Goal: Complete application form: Complete application form

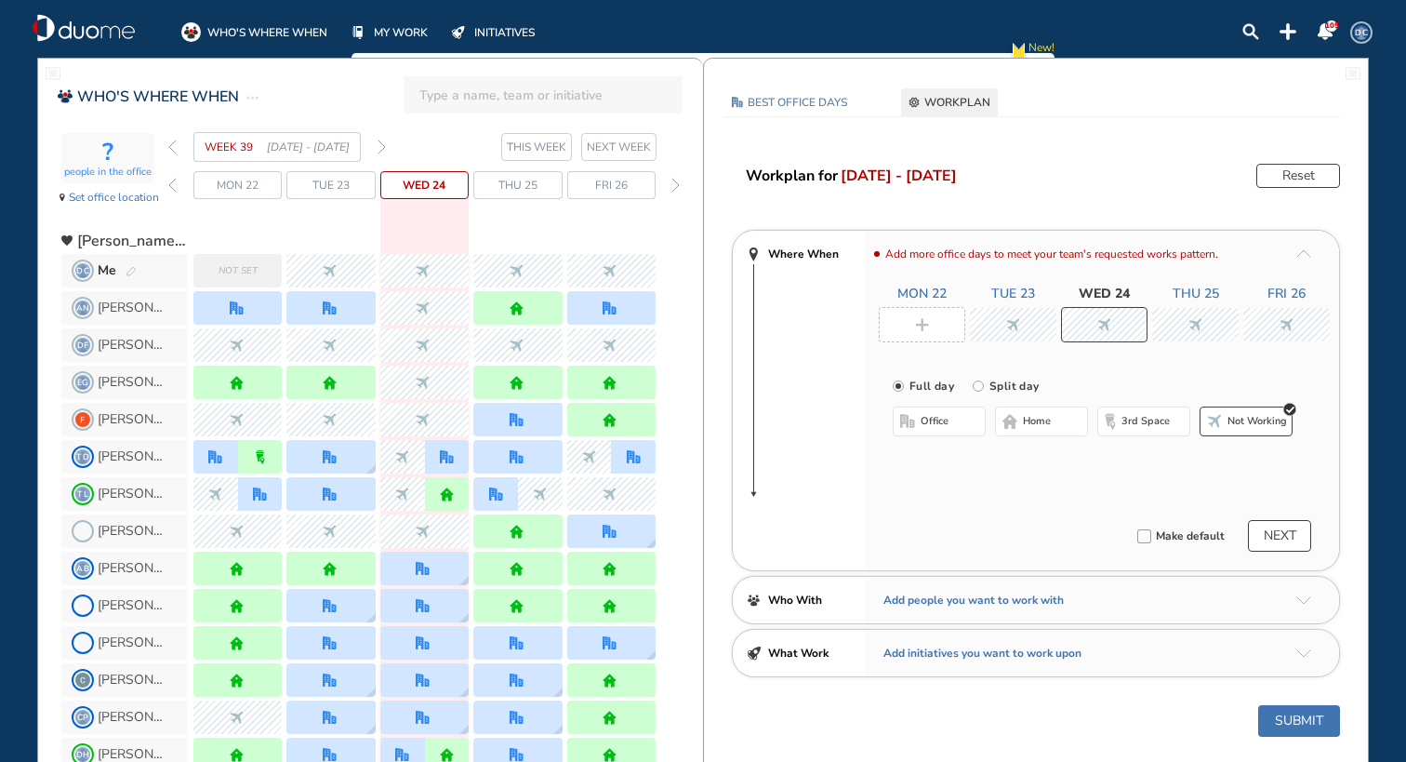
click at [229, 272] on span "Not set" at bounding box center [238, 270] width 39 height 19
click at [934, 324] on div at bounding box center [1104, 324] width 451 height 33
click at [1028, 421] on span "home" at bounding box center [1037, 421] width 28 height 15
click at [1002, 332] on div at bounding box center [1104, 324] width 451 height 33
click at [1023, 429] on button "home" at bounding box center [1041, 421] width 93 height 30
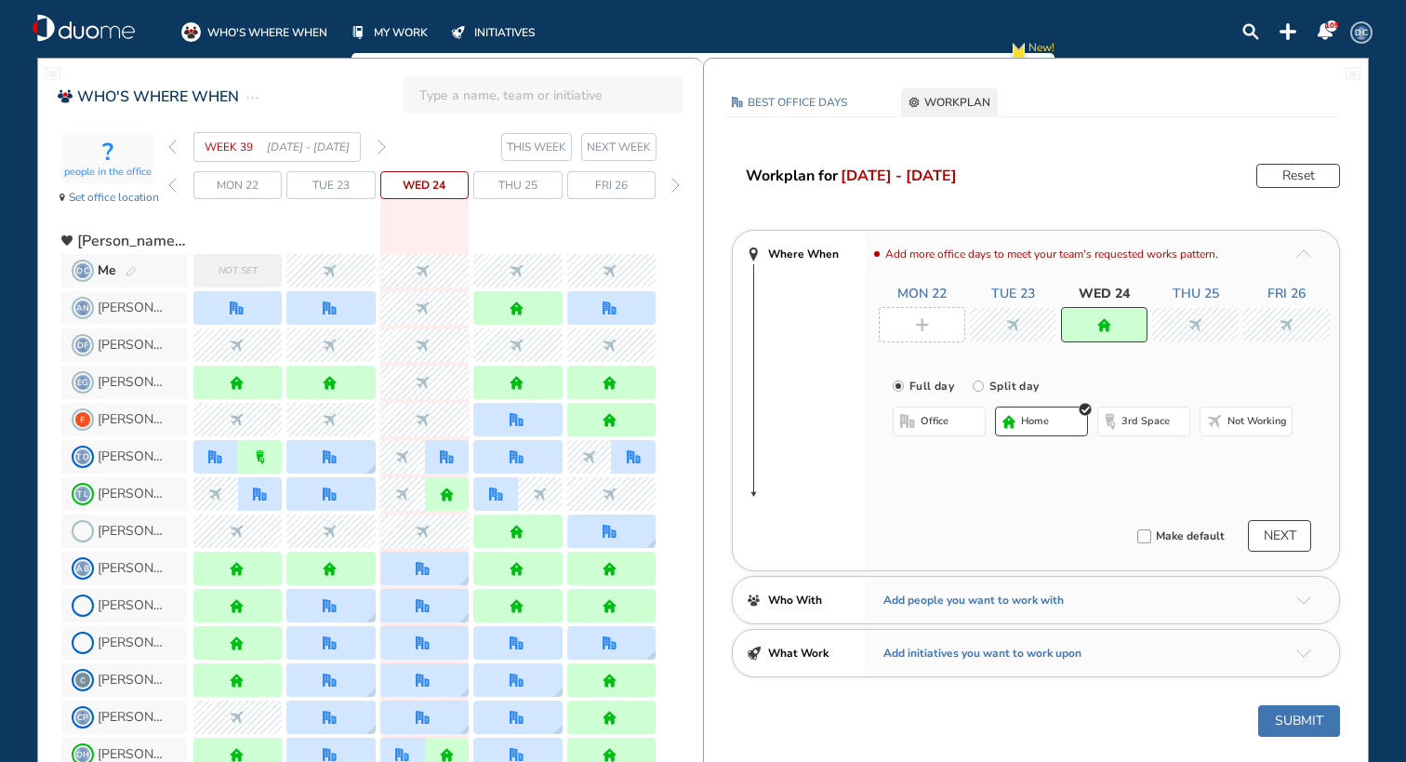
click at [1183, 325] on div at bounding box center [1195, 324] width 86 height 33
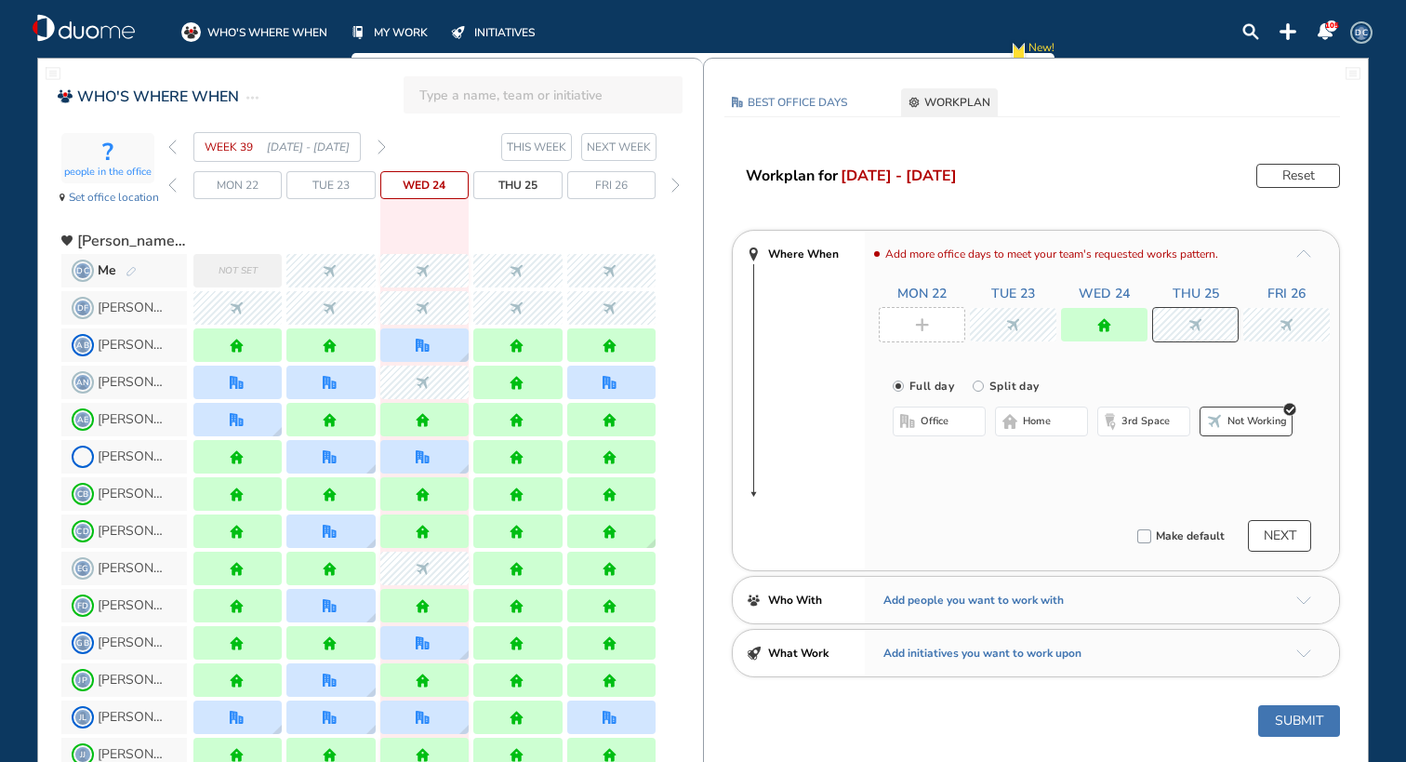
click at [1045, 417] on span "home" at bounding box center [1037, 421] width 28 height 15
click at [1281, 318] on img "nonworking" at bounding box center [1287, 325] width 14 height 14
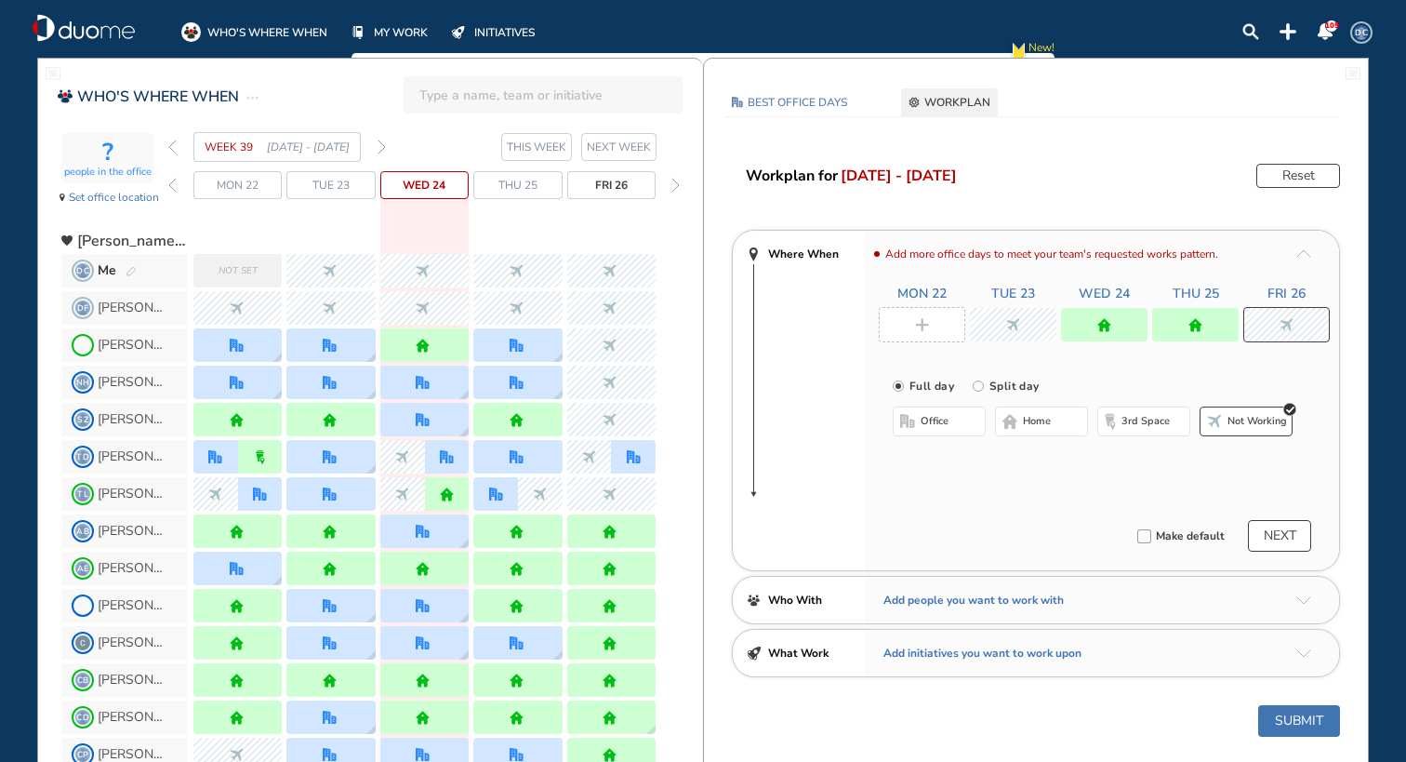
click at [1019, 423] on button "home" at bounding box center [1041, 421] width 93 height 30
click at [1263, 525] on button "NEXT" at bounding box center [1279, 536] width 63 height 32
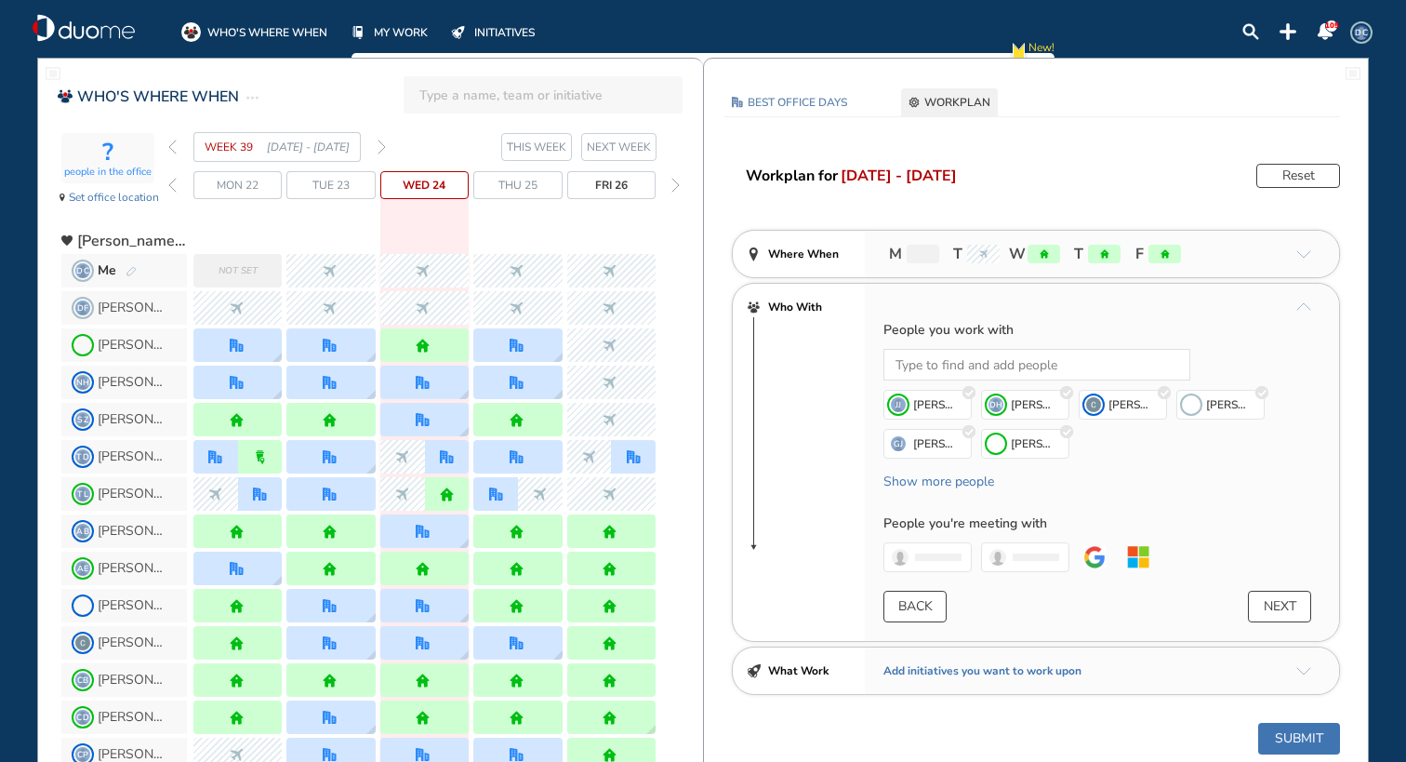
click at [1271, 609] on button "NEXT" at bounding box center [1279, 606] width 63 height 32
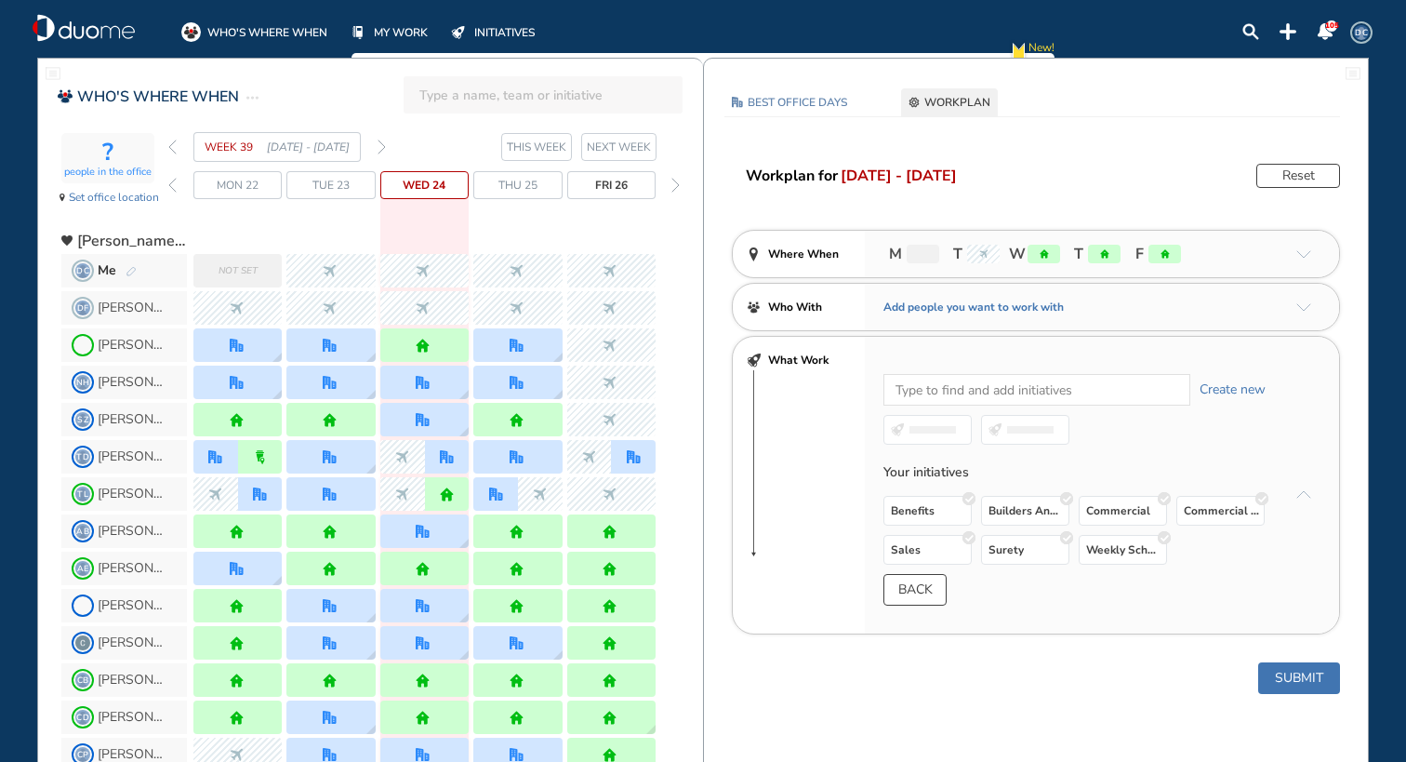
click at [1320, 682] on button "Submit" at bounding box center [1299, 678] width 82 height 32
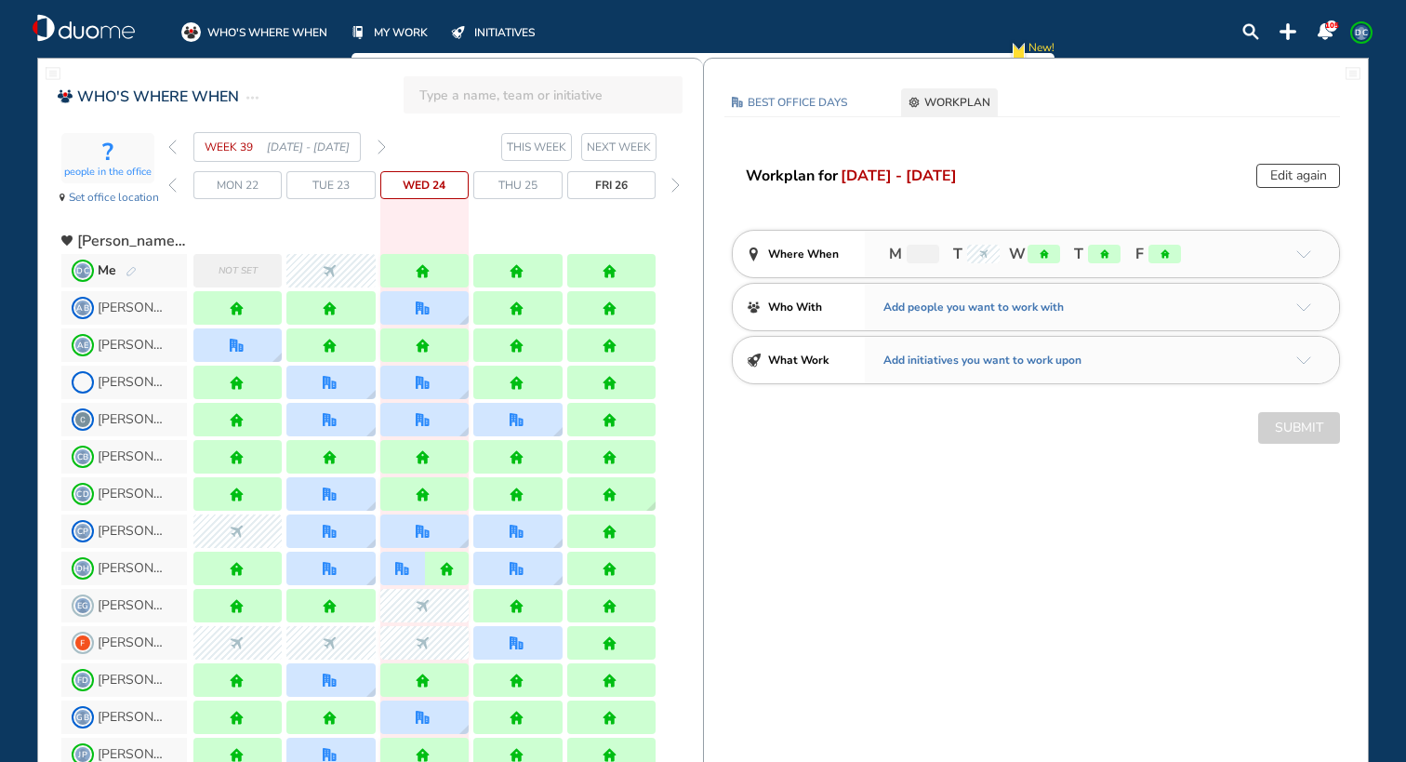
click at [382, 147] on img "forward week" at bounding box center [382, 146] width 8 height 15
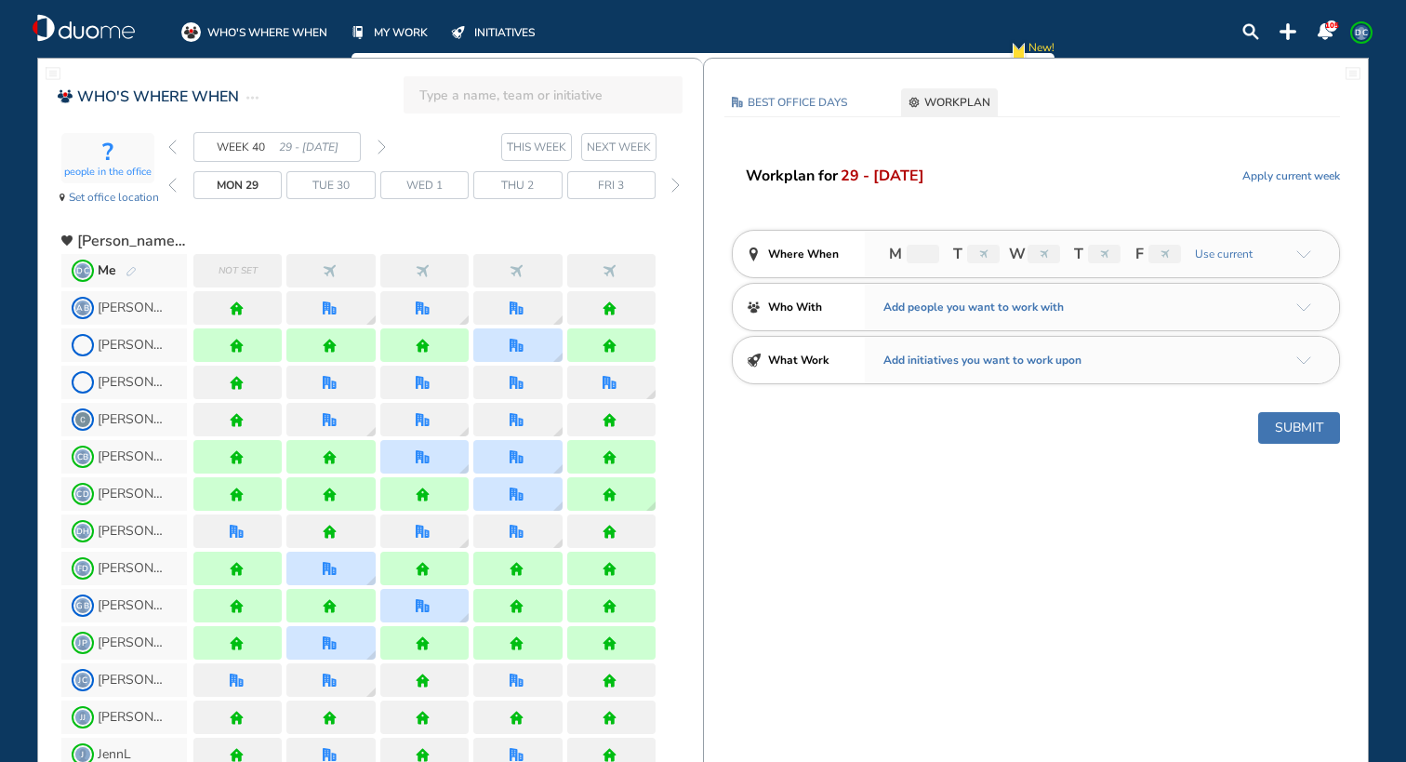
click at [250, 265] on span "Not set" at bounding box center [238, 270] width 39 height 19
click at [129, 272] on img "pen-edit" at bounding box center [131, 272] width 11 height 12
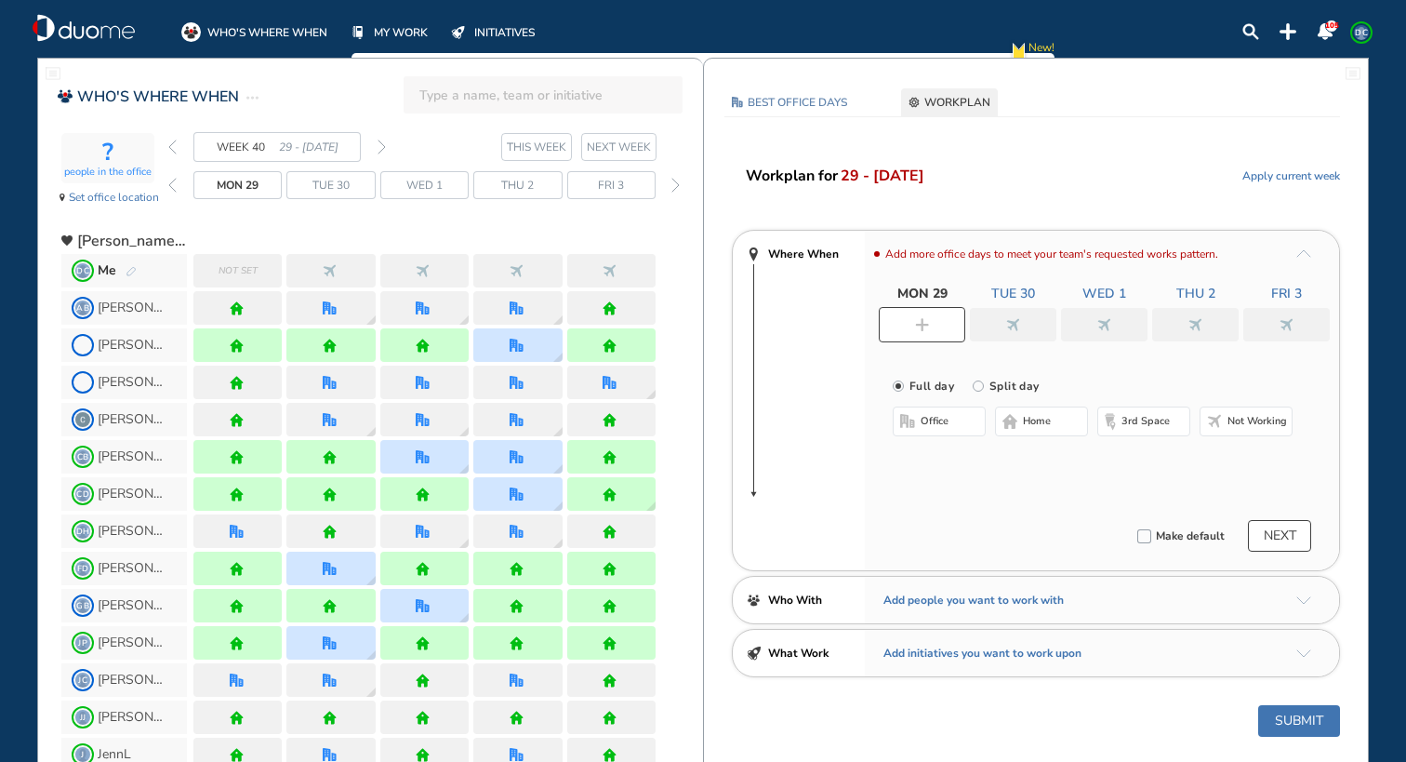
click at [1012, 418] on img "home-bdbdbd" at bounding box center [1009, 421] width 15 height 15
click at [995, 322] on div at bounding box center [1013, 324] width 86 height 33
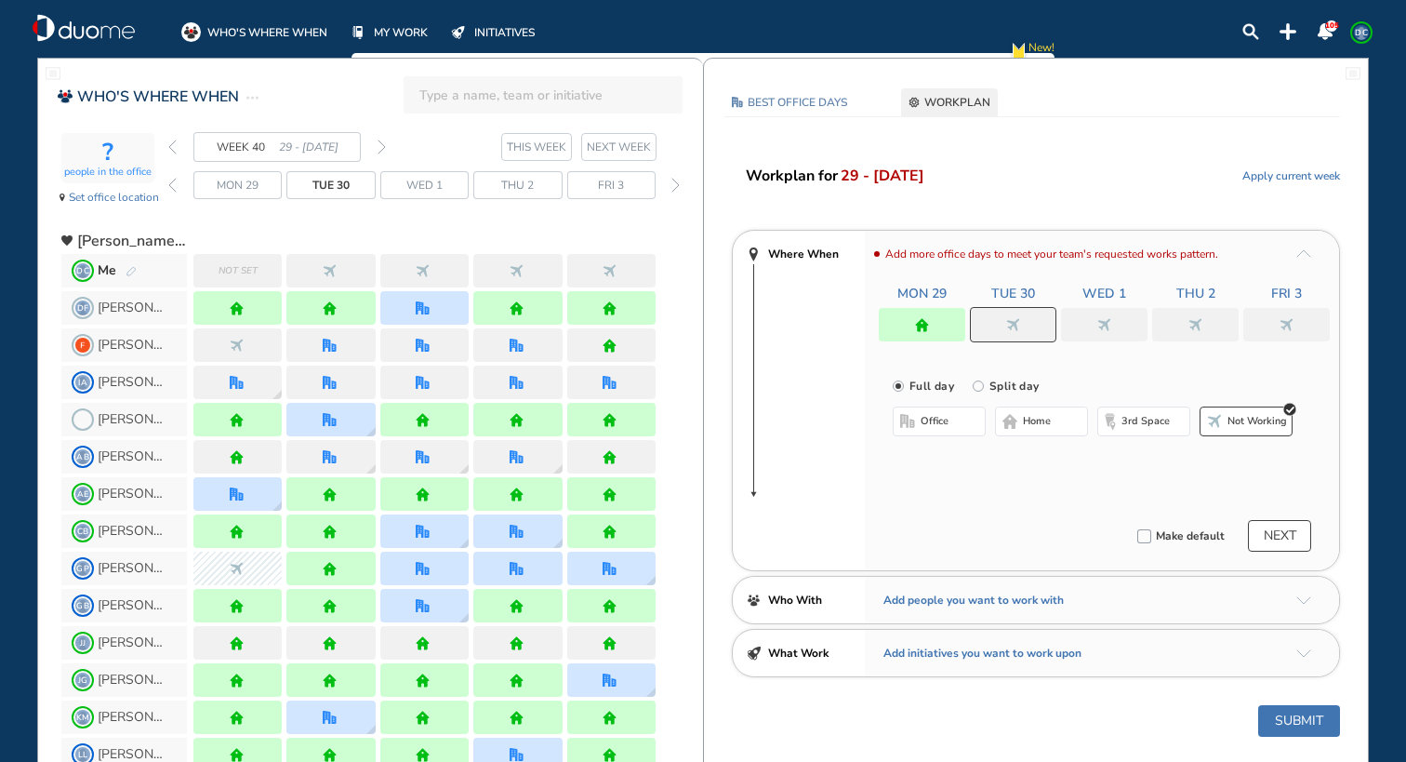
click at [954, 321] on div at bounding box center [922, 324] width 86 height 33
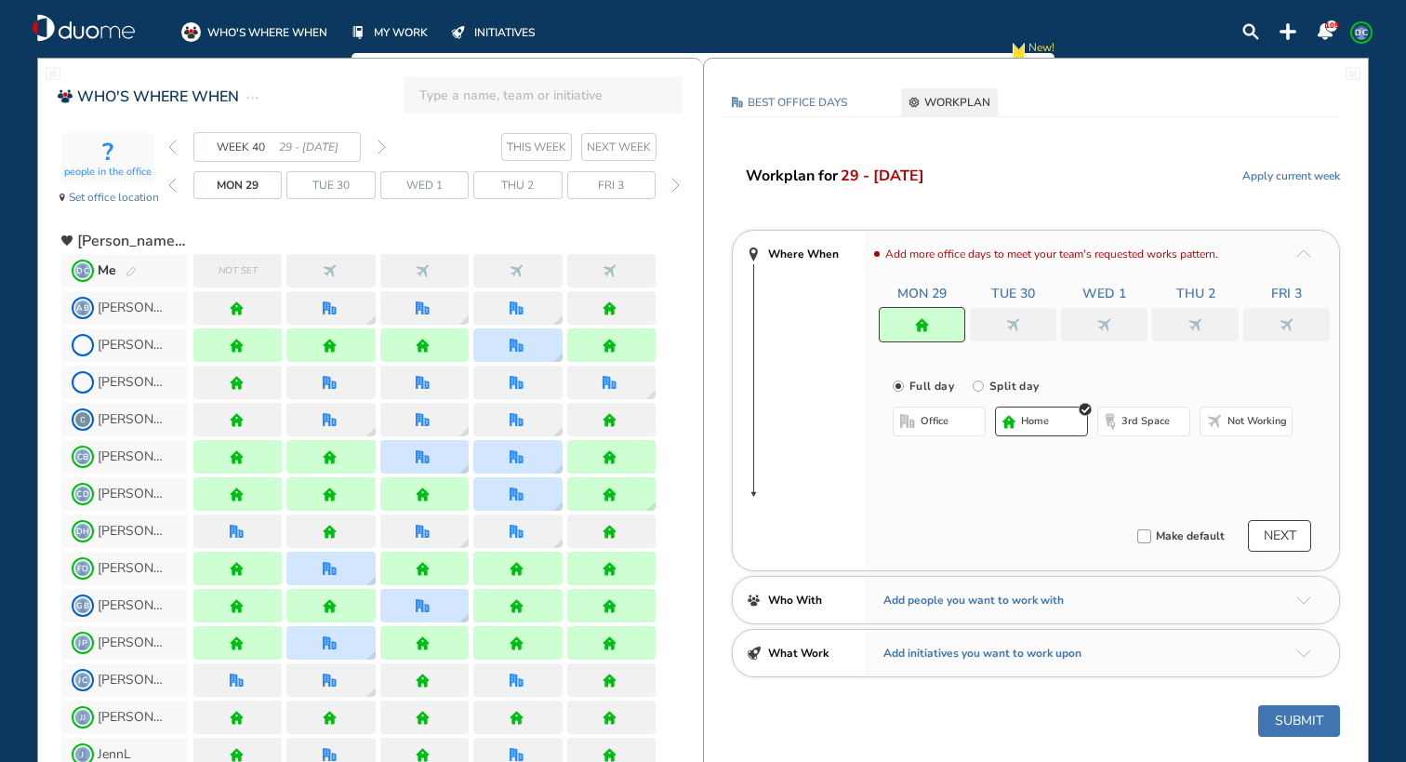
click at [1007, 325] on img "nonworking" at bounding box center [1013, 325] width 14 height 14
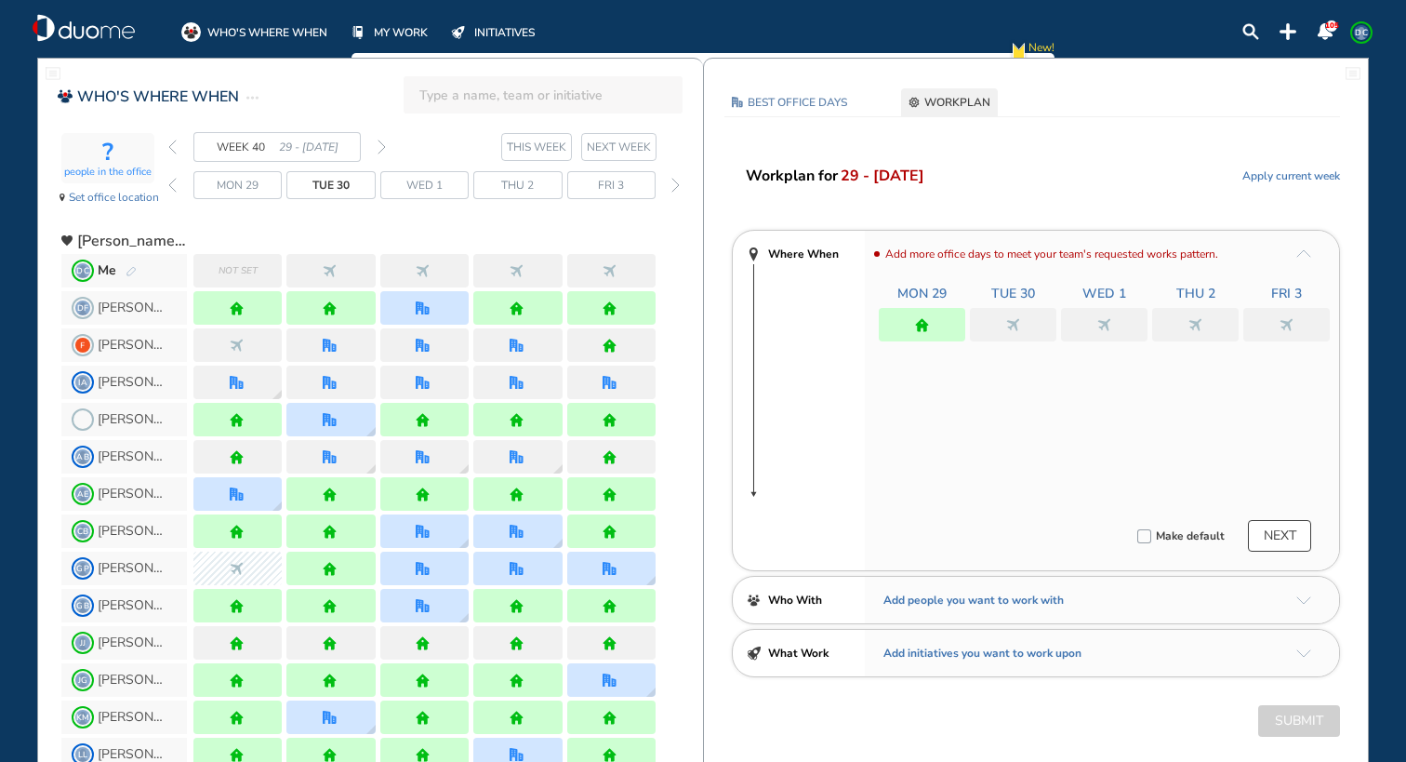
click at [1018, 325] on img "nonworking" at bounding box center [1013, 325] width 14 height 14
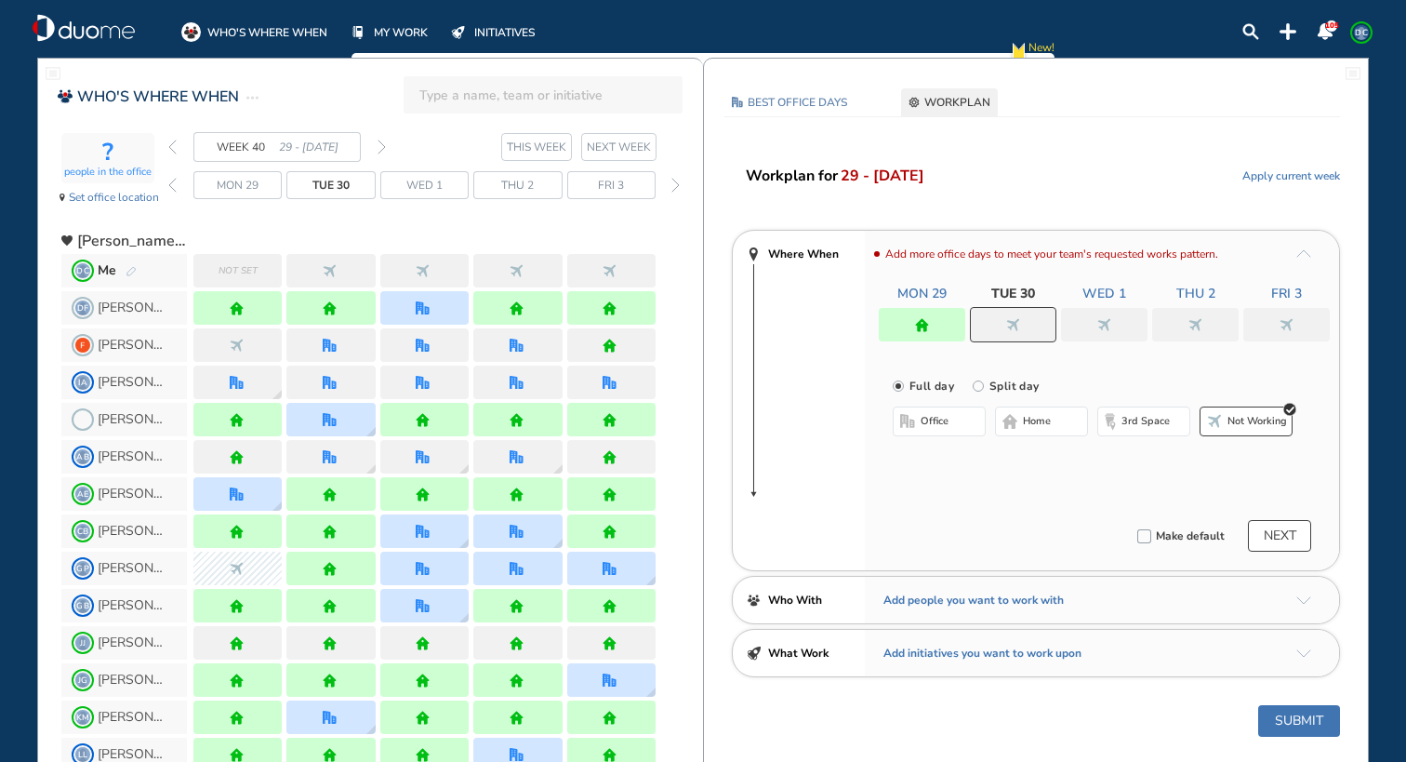
click at [1034, 409] on button "home" at bounding box center [1041, 421] width 93 height 30
click at [1093, 328] on div at bounding box center [1104, 324] width 86 height 33
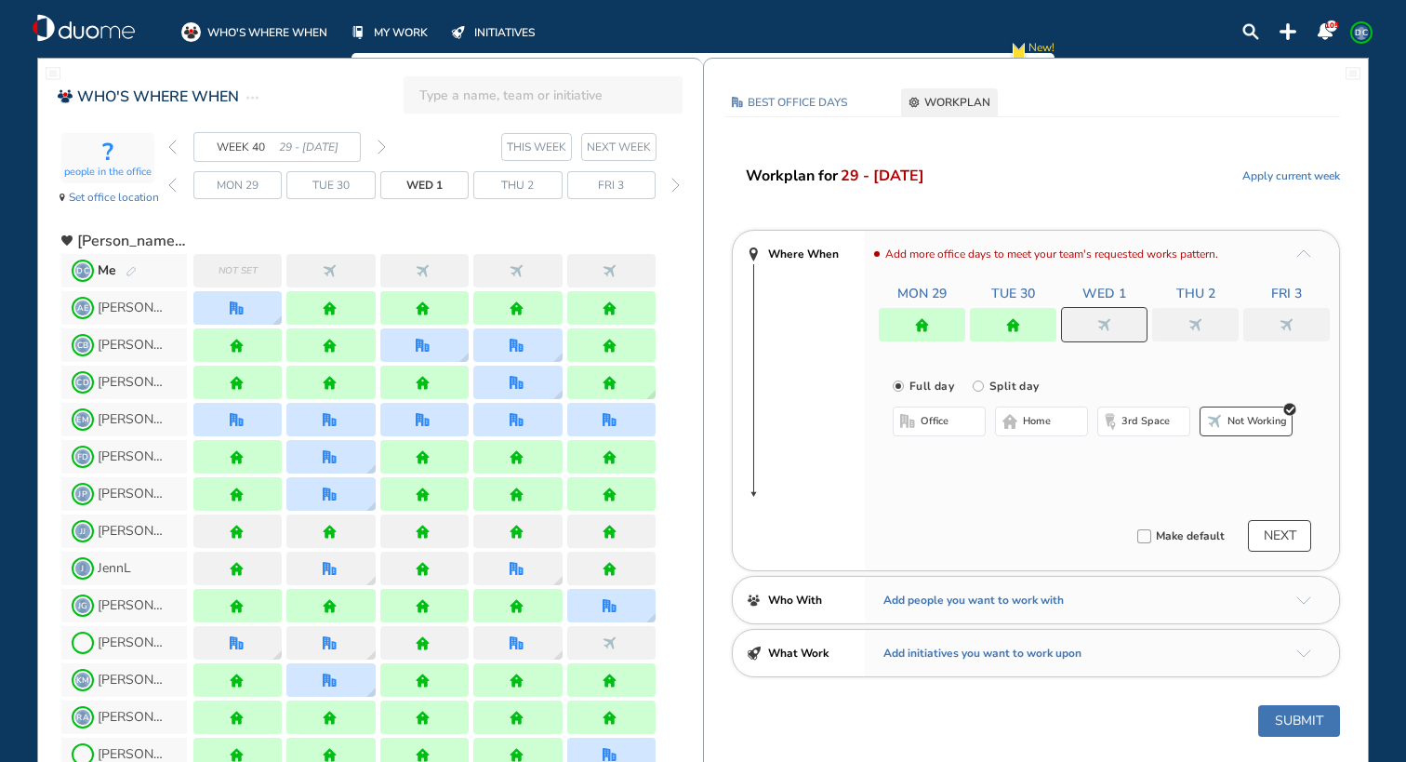
click at [1031, 420] on span "home" at bounding box center [1037, 421] width 28 height 15
click at [1192, 327] on img "nonworking" at bounding box center [1195, 325] width 14 height 14
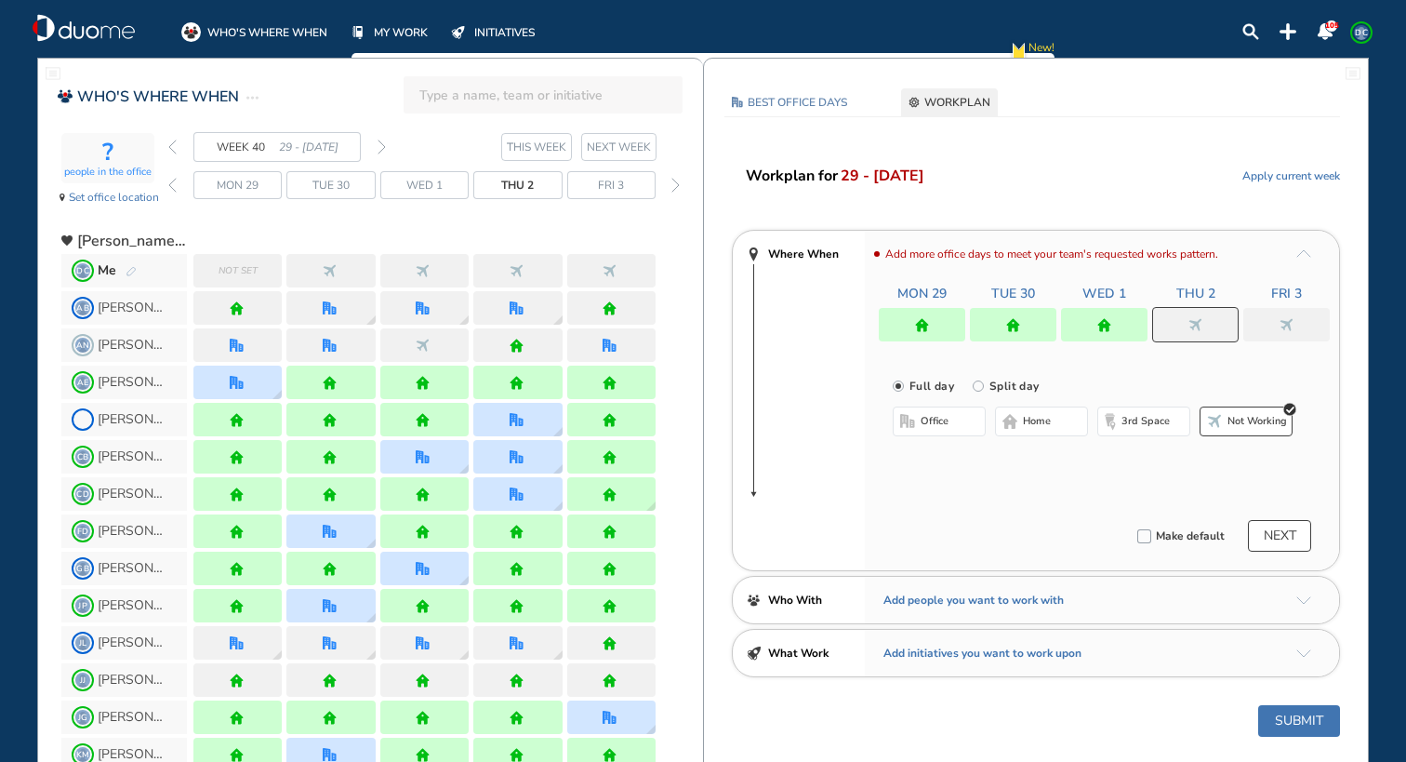
click at [1036, 423] on span "home" at bounding box center [1037, 421] width 28 height 15
click at [1298, 320] on div at bounding box center [1286, 324] width 86 height 33
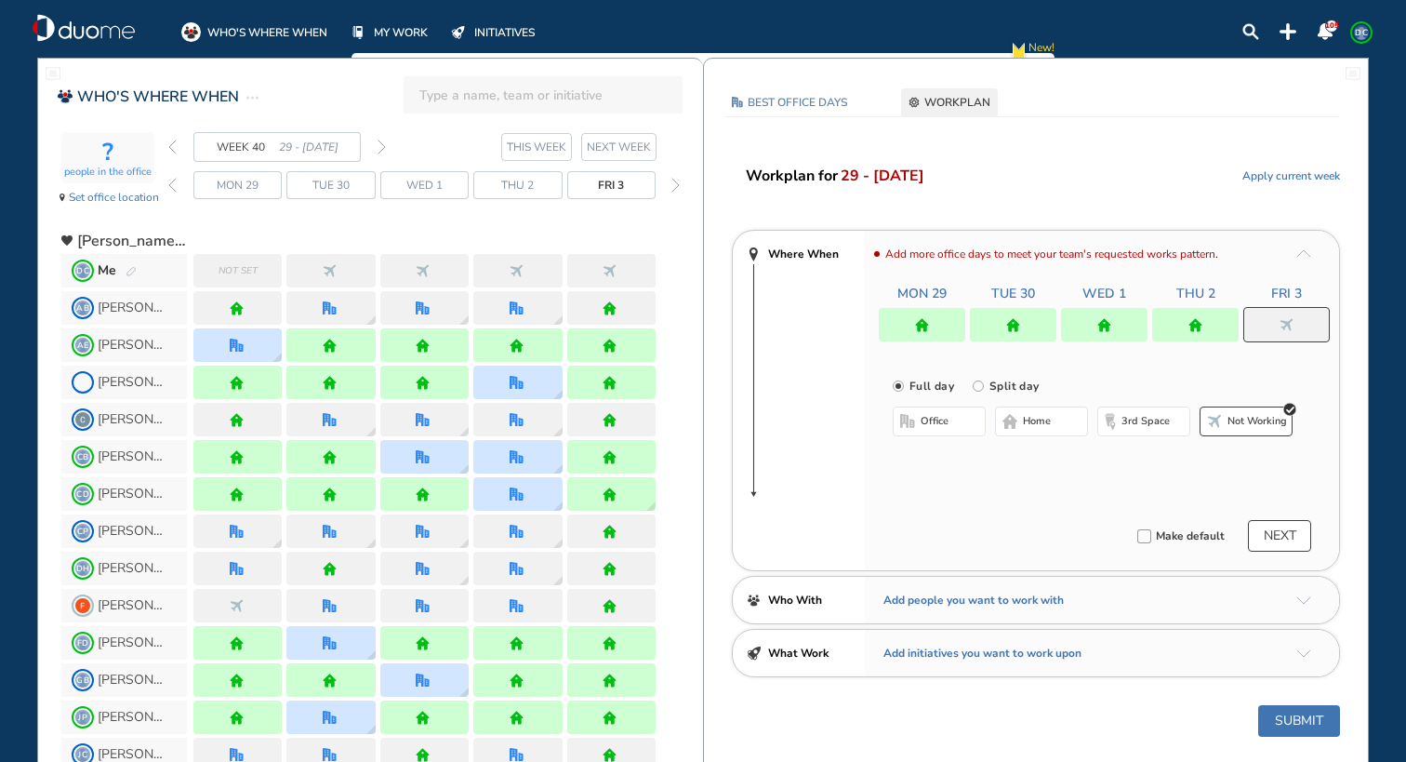
click at [1046, 418] on span "home" at bounding box center [1037, 421] width 28 height 15
click at [1283, 540] on button "NEXT" at bounding box center [1279, 536] width 63 height 32
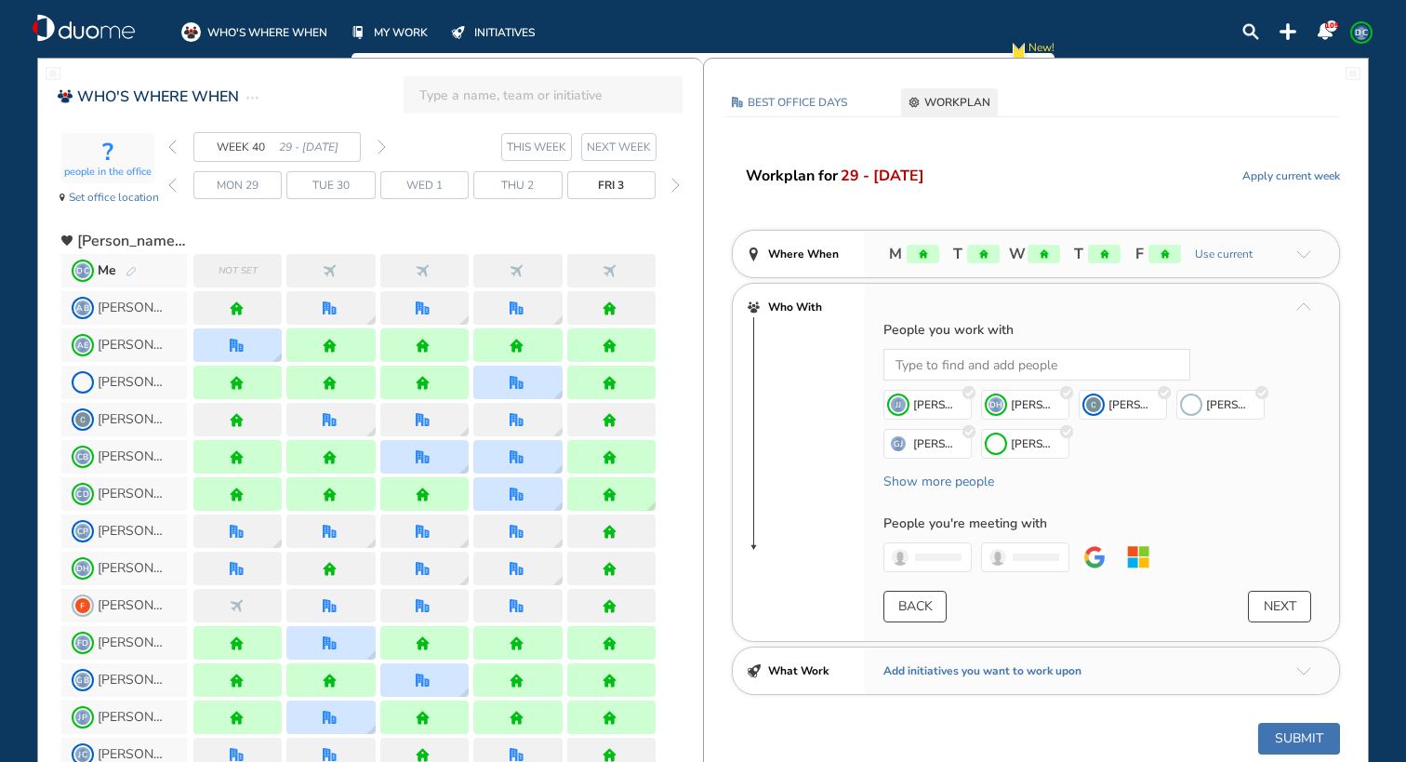
click at [1302, 733] on button "Submit" at bounding box center [1299, 739] width 82 height 32
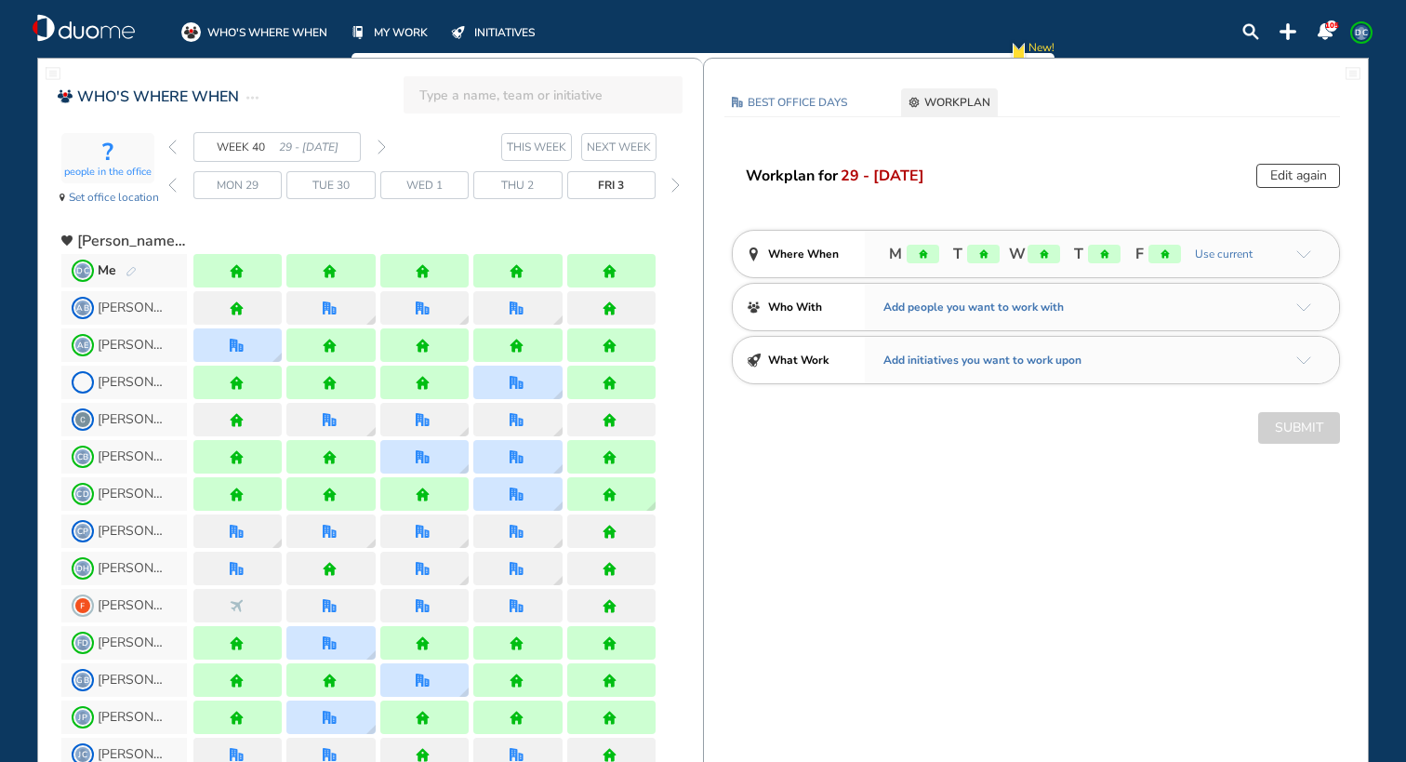
click at [381, 148] on img "forward week" at bounding box center [382, 146] width 8 height 15
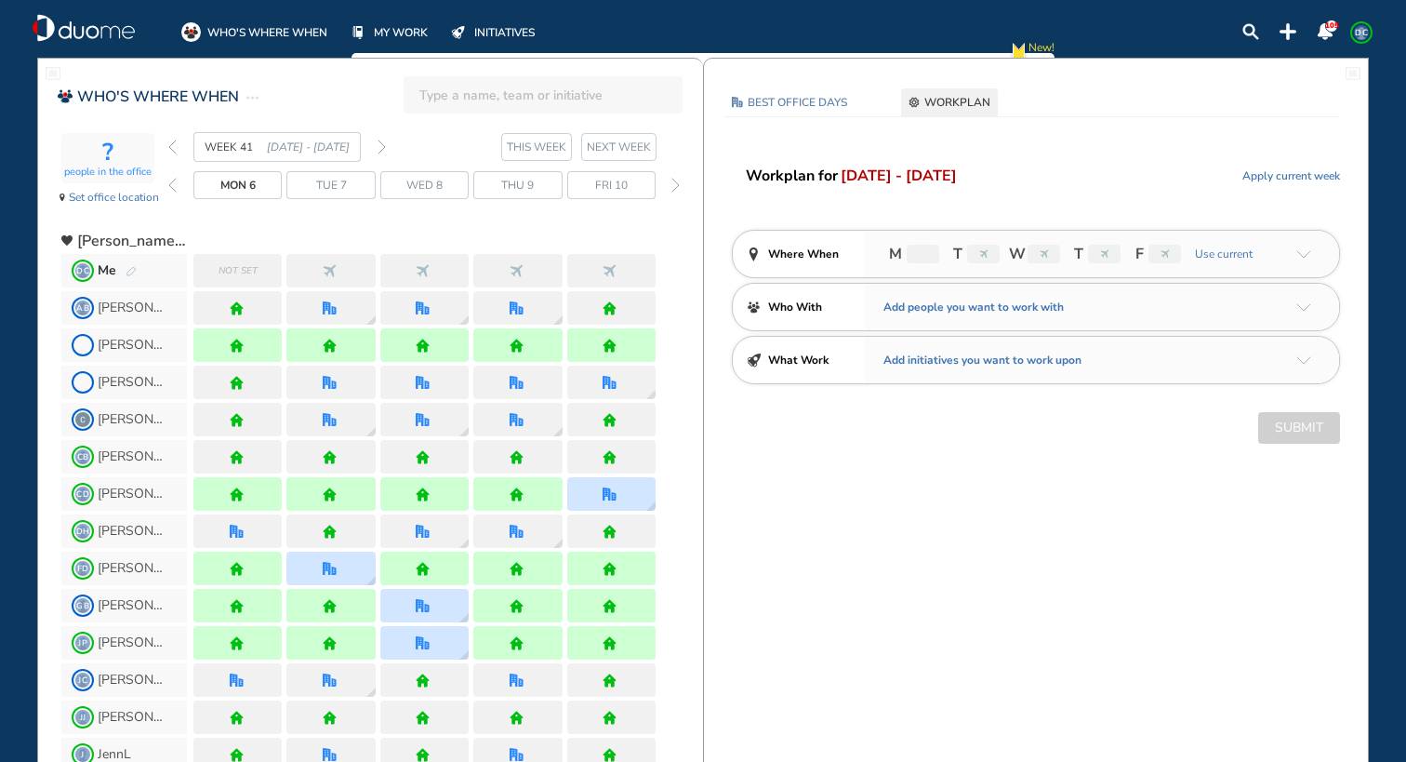
click at [127, 266] on img "pen-edit" at bounding box center [131, 272] width 11 height 12
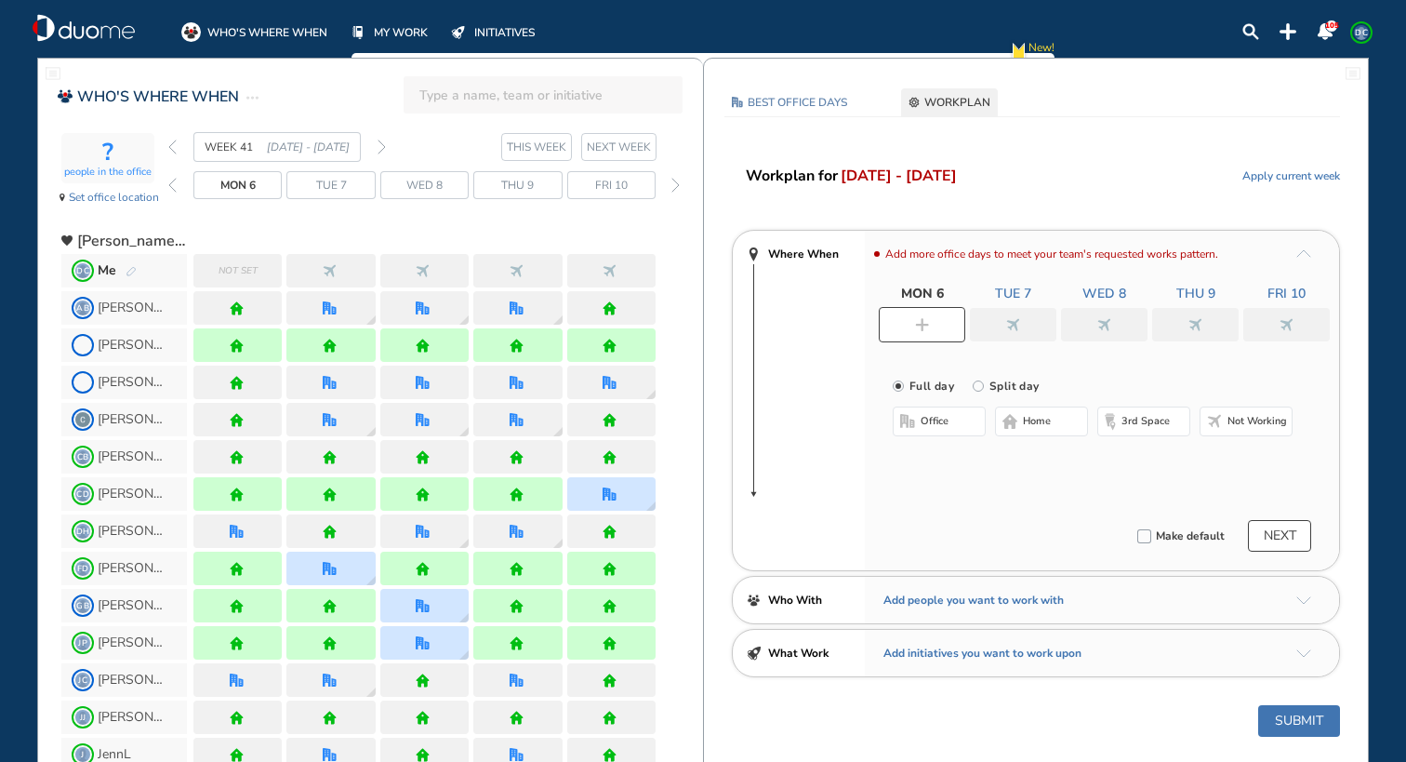
click at [219, 278] on span "Not set" at bounding box center [238, 270] width 39 height 19
click at [1035, 417] on span "home" at bounding box center [1037, 421] width 28 height 15
click at [1027, 324] on div at bounding box center [1013, 324] width 86 height 33
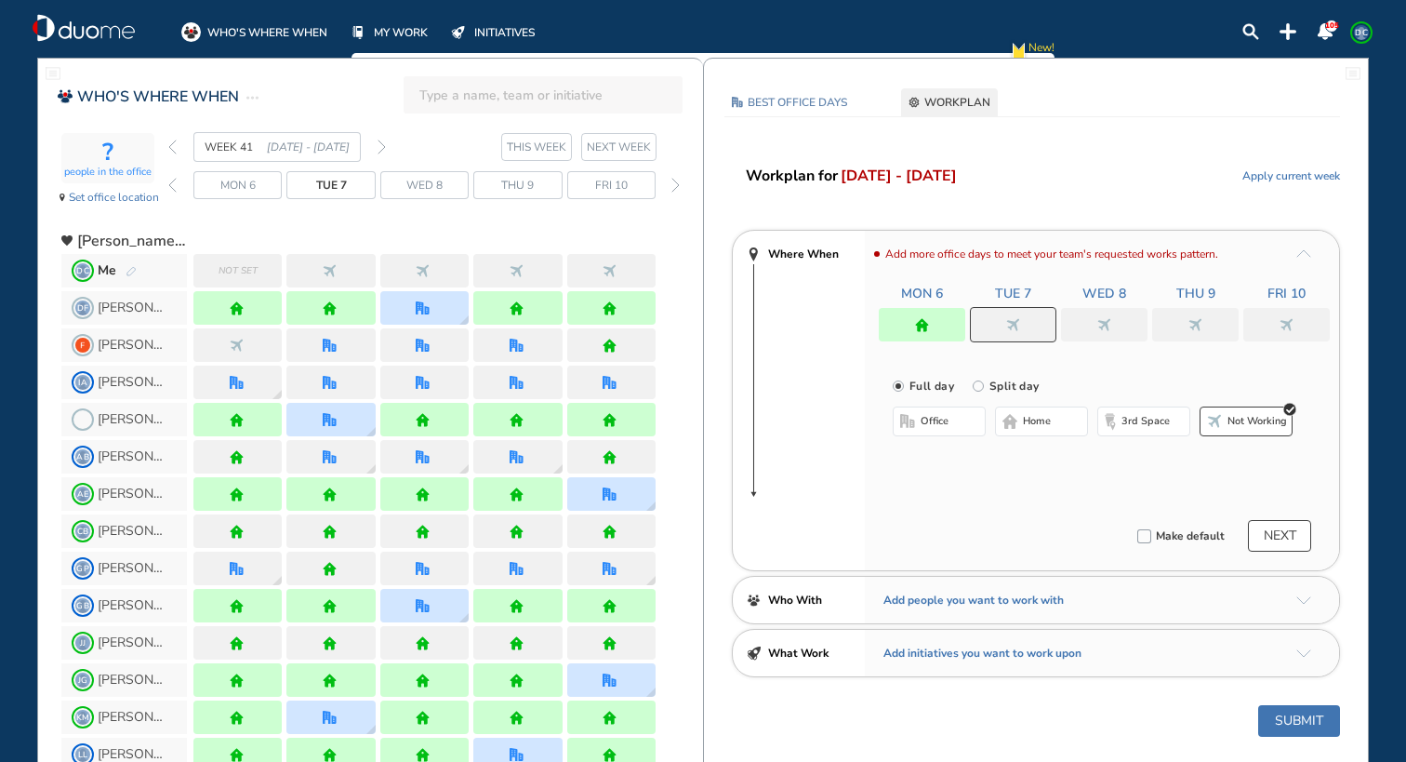
click at [1032, 429] on button "home" at bounding box center [1041, 421] width 93 height 30
click at [1107, 324] on img "nonworking" at bounding box center [1104, 325] width 14 height 14
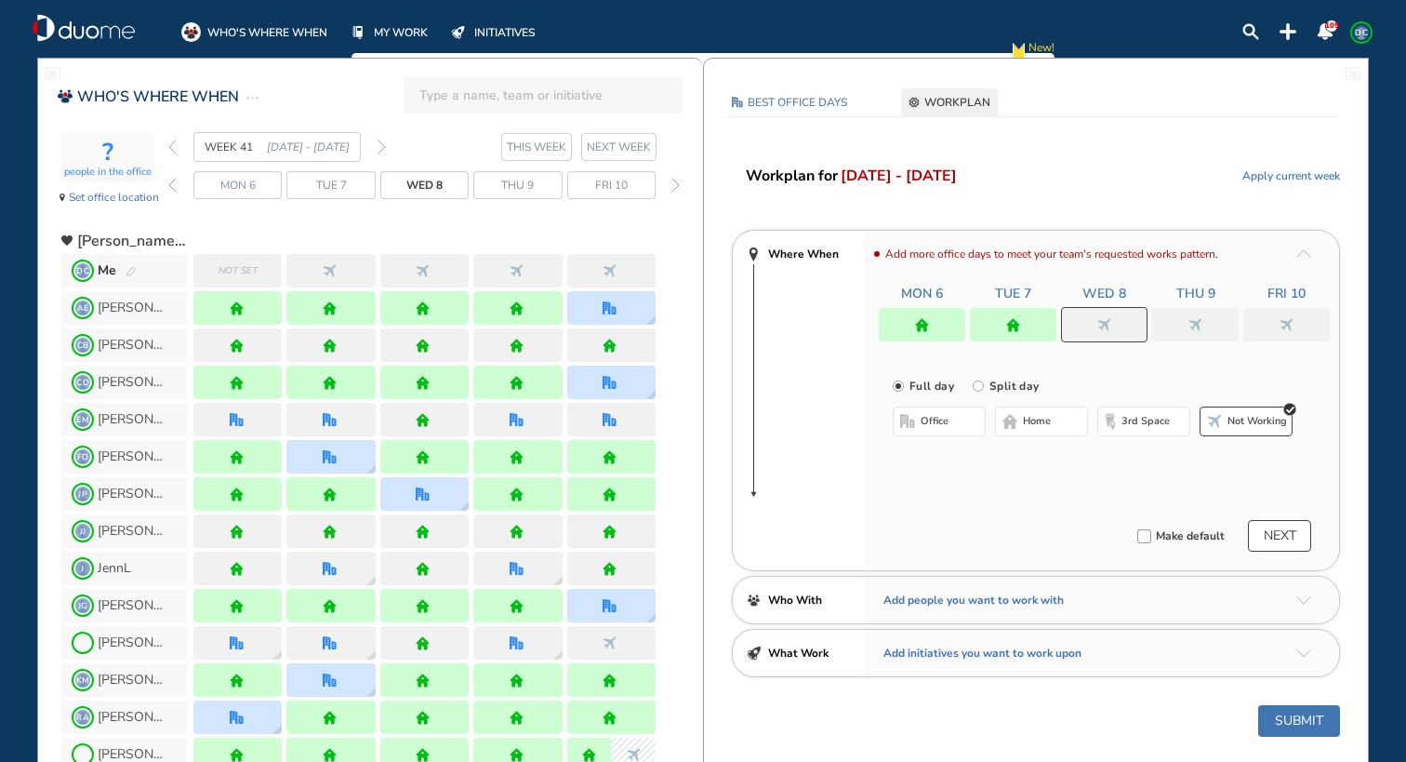
click at [1055, 415] on button "home" at bounding box center [1041, 421] width 93 height 30
click at [1213, 315] on div at bounding box center [1195, 324] width 86 height 33
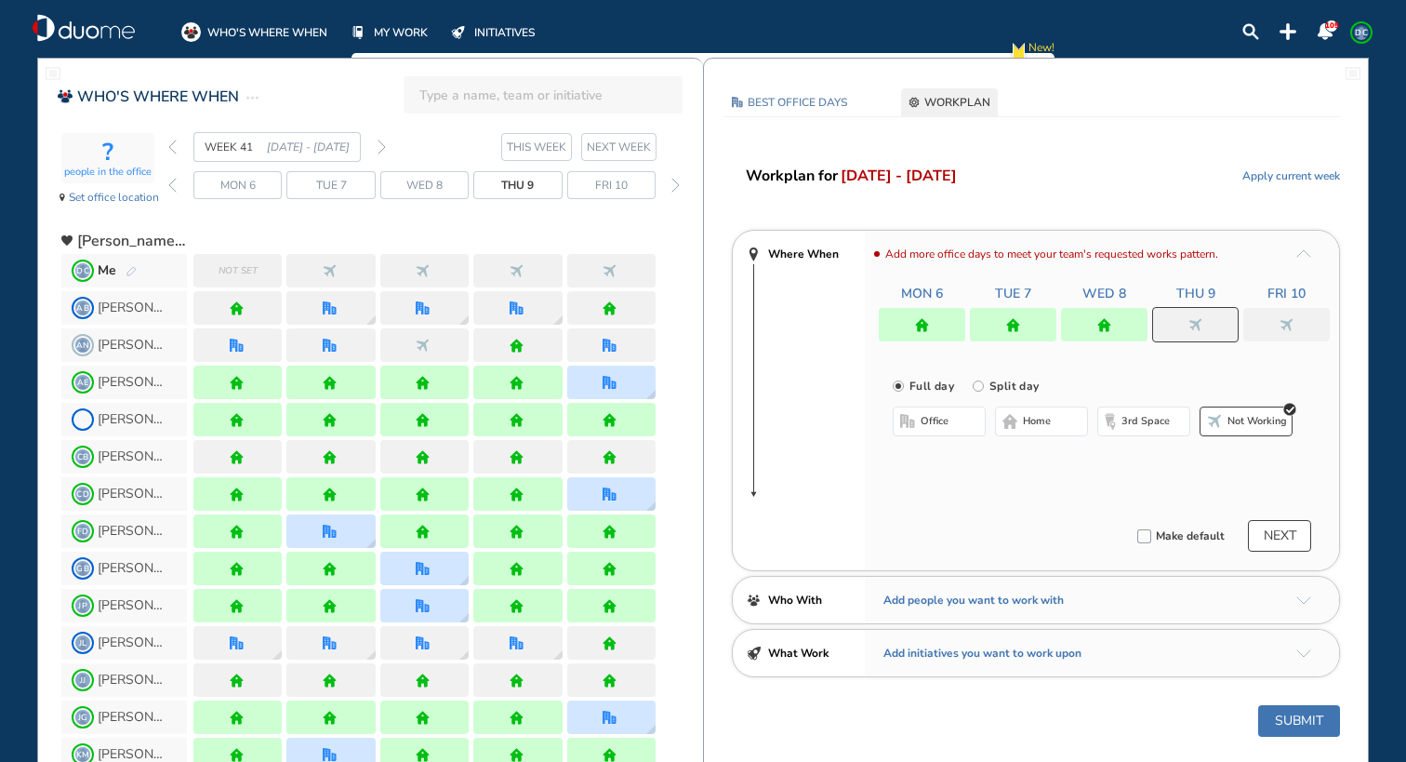
click at [1047, 415] on span "home" at bounding box center [1037, 421] width 28 height 15
click at [1313, 324] on div at bounding box center [1286, 324] width 86 height 33
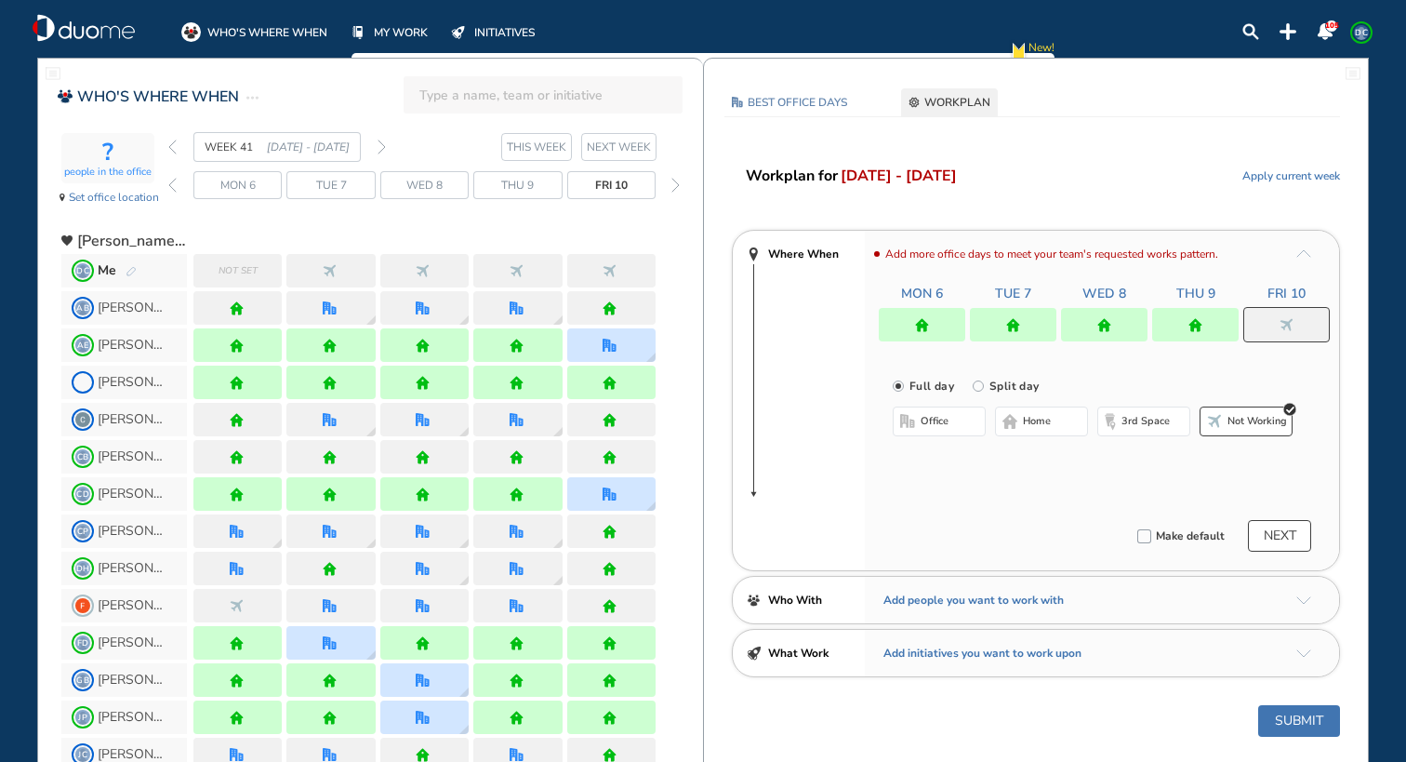
click at [1043, 417] on span "home" at bounding box center [1037, 421] width 28 height 15
click at [1280, 523] on button "NEXT" at bounding box center [1279, 536] width 63 height 32
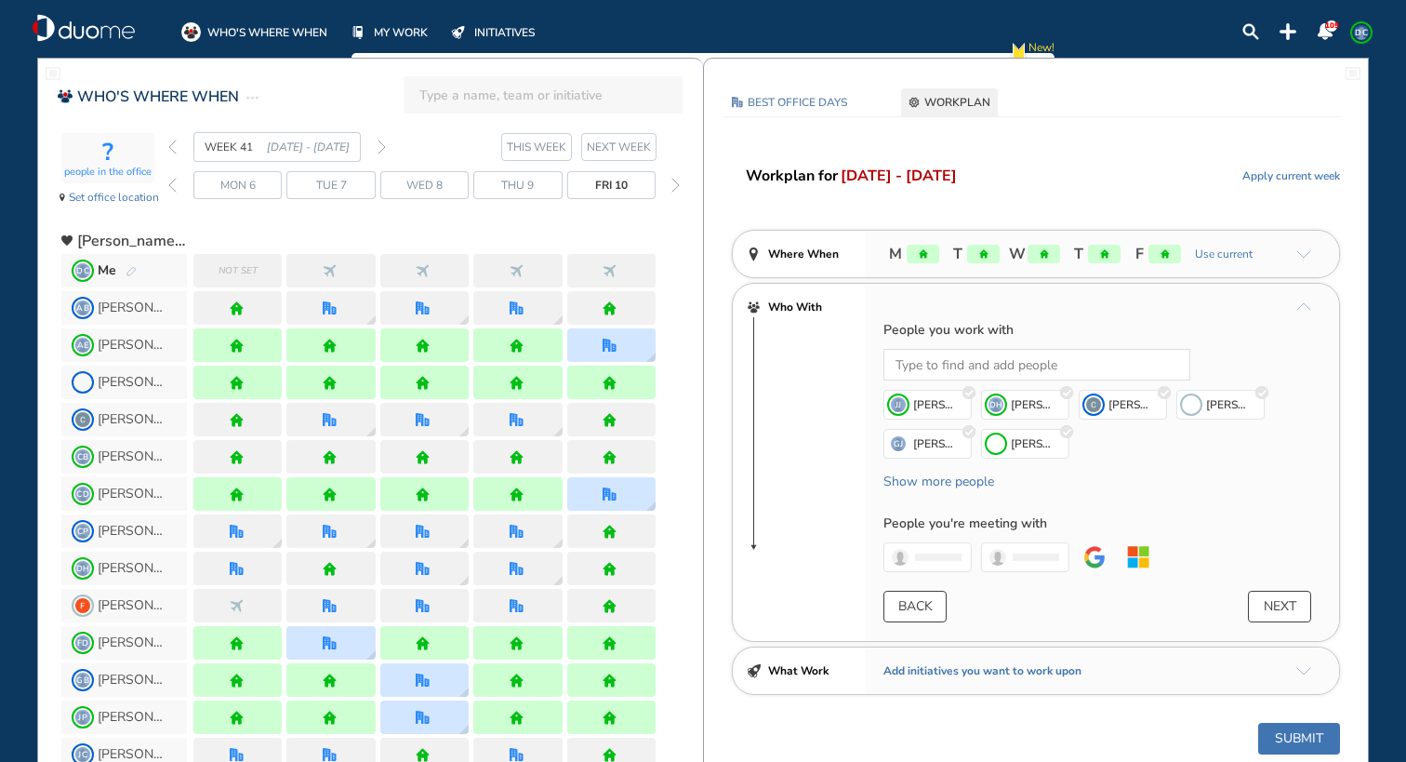
drag, startPoint x: 1316, startPoint y: 729, endPoint x: 1016, endPoint y: 545, distance: 351.5
click at [1315, 729] on button "Submit" at bounding box center [1299, 739] width 82 height 32
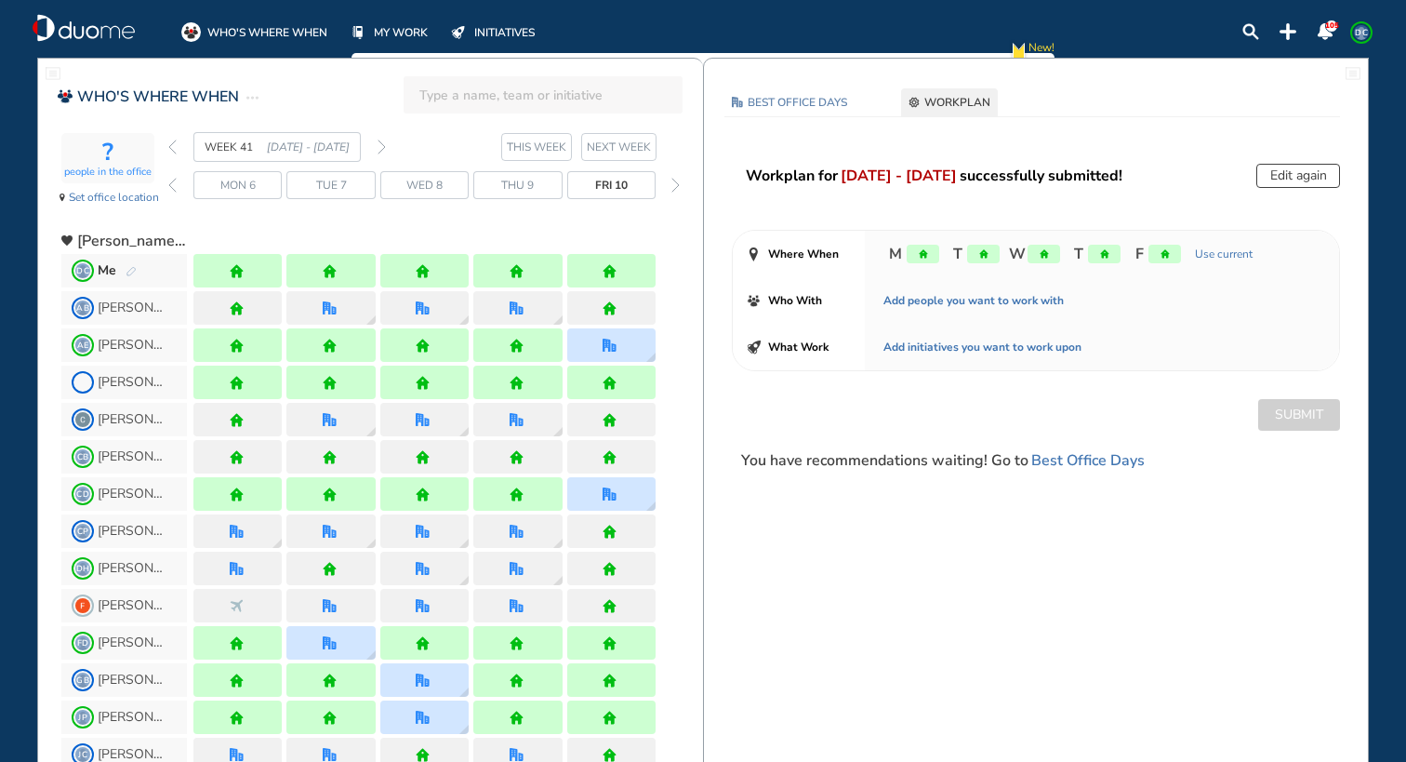
click at [379, 154] on div "WEEK 41 [DATE] - [DATE]" at bounding box center [277, 147] width 218 height 30
click at [382, 151] on img "forward week" at bounding box center [382, 146] width 8 height 15
